Goal: Transaction & Acquisition: Purchase product/service

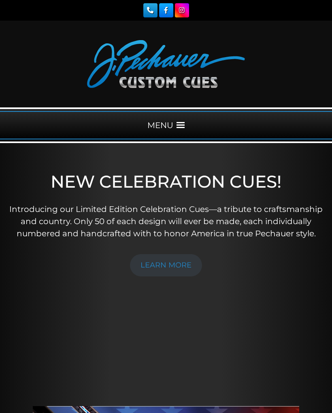
click at [172, 256] on link "LEARN MORE" at bounding box center [166, 265] width 72 height 22
click at [179, 130] on div "MENU" at bounding box center [166, 125] width 332 height 28
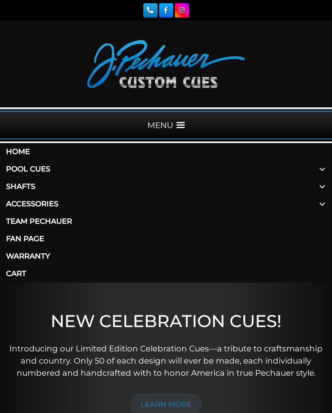
click at [321, 186] on span at bounding box center [322, 186] width 19 height 17
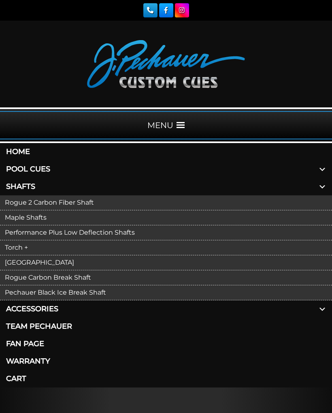
click at [41, 222] on link "Maple Shafts" at bounding box center [166, 217] width 332 height 15
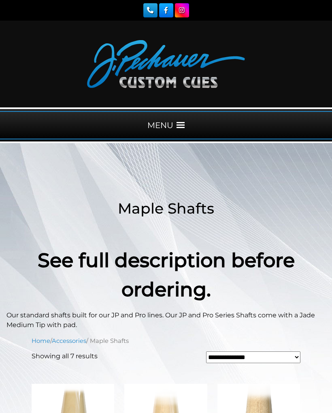
click at [45, 217] on h1 "Maple Shafts" at bounding box center [165, 208] width 319 height 74
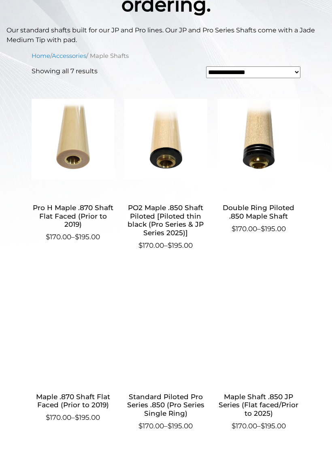
scroll to position [290, 0]
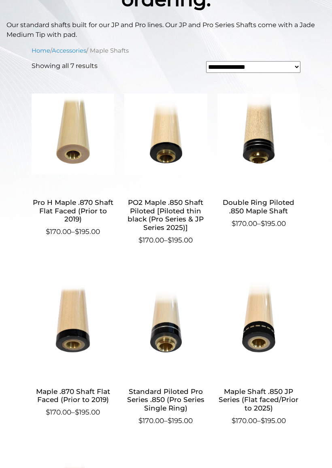
click at [196, 392] on h2 "Standard Piloted Pro Series .850 (Pro Series Single Ring)" at bounding box center [165, 400] width 83 height 32
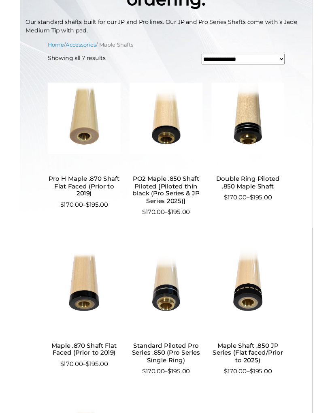
scroll to position [313, 0]
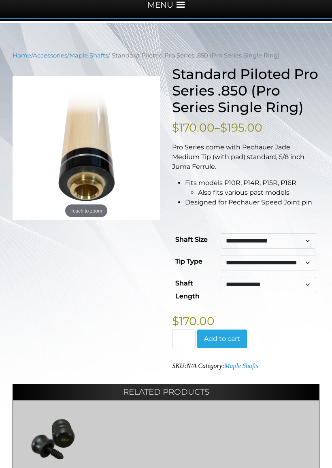
scroll to position [122, 0]
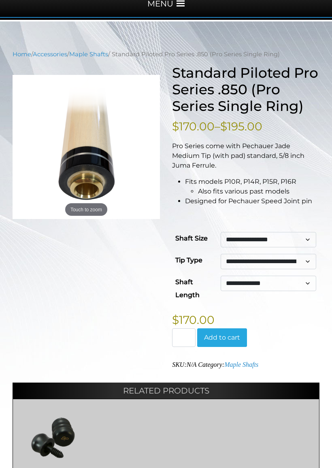
click at [307, 241] on select "**********" at bounding box center [269, 239] width 96 height 15
select select "********"
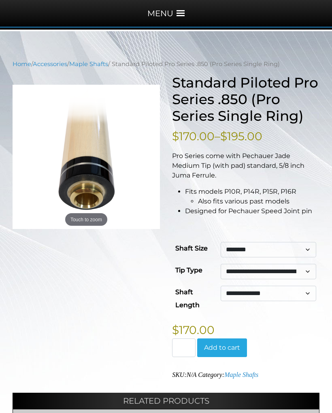
scroll to position [89, 0]
